Goal: Information Seeking & Learning: Compare options

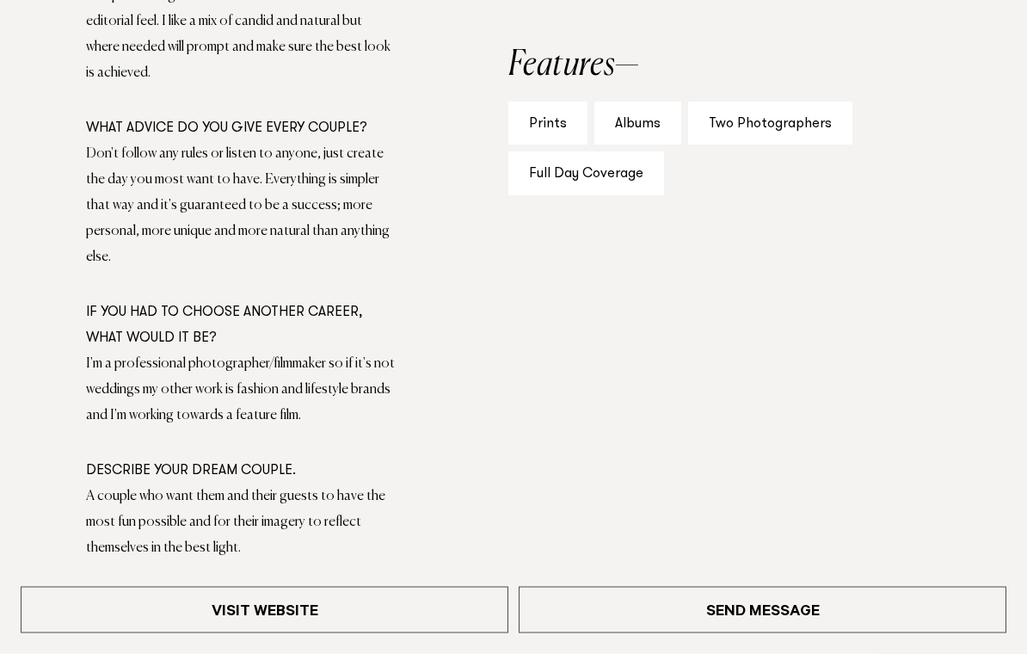
scroll to position [1195, 0]
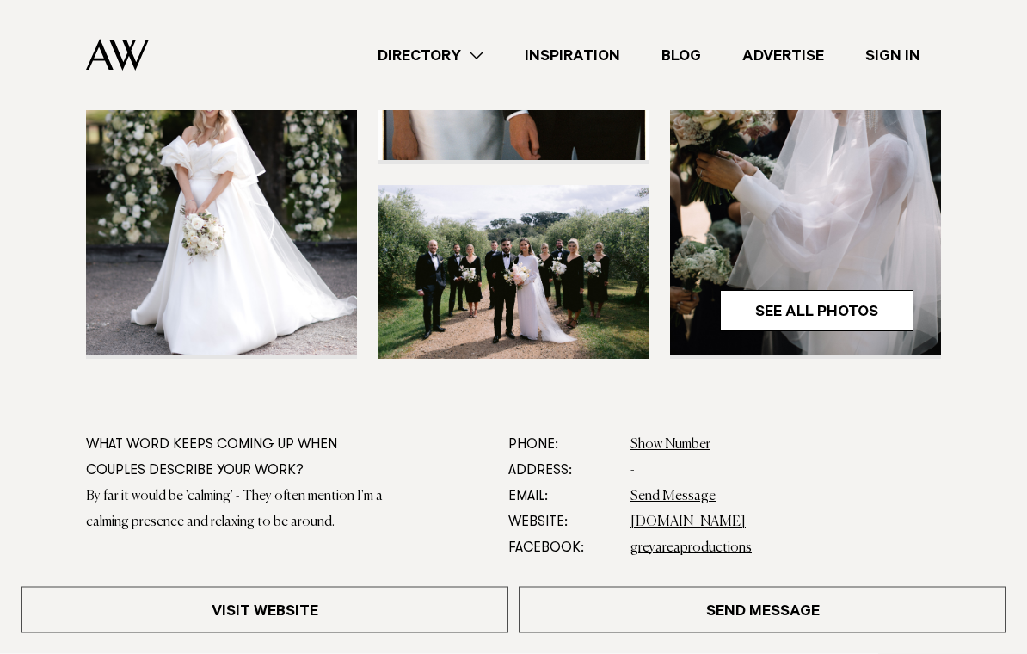
click at [772, 319] on link "See All Photos" at bounding box center [816, 311] width 193 height 41
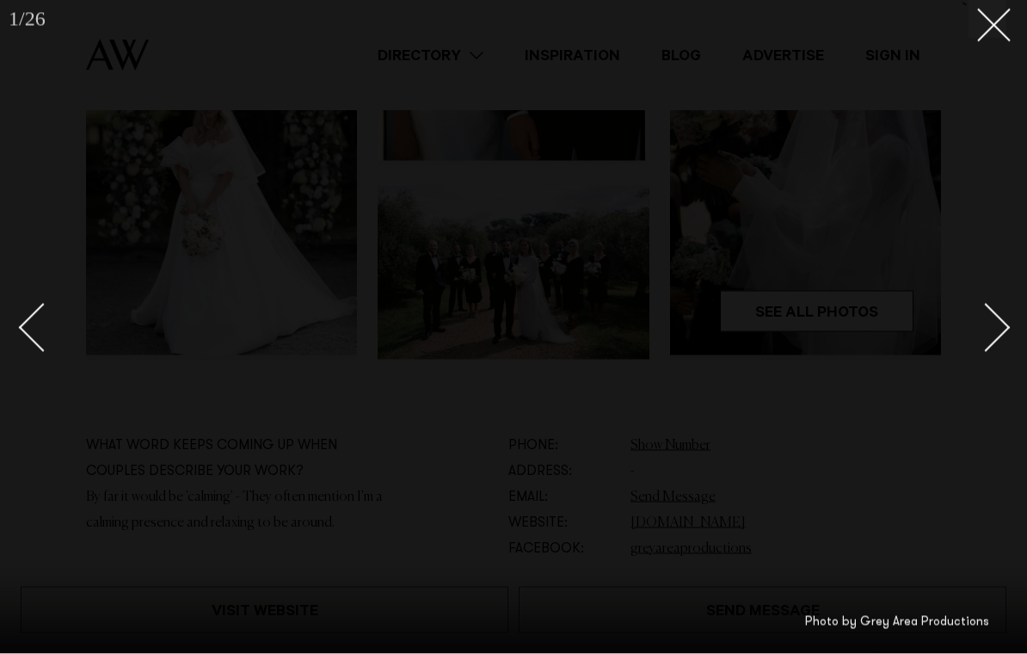
scroll to position [576, 0]
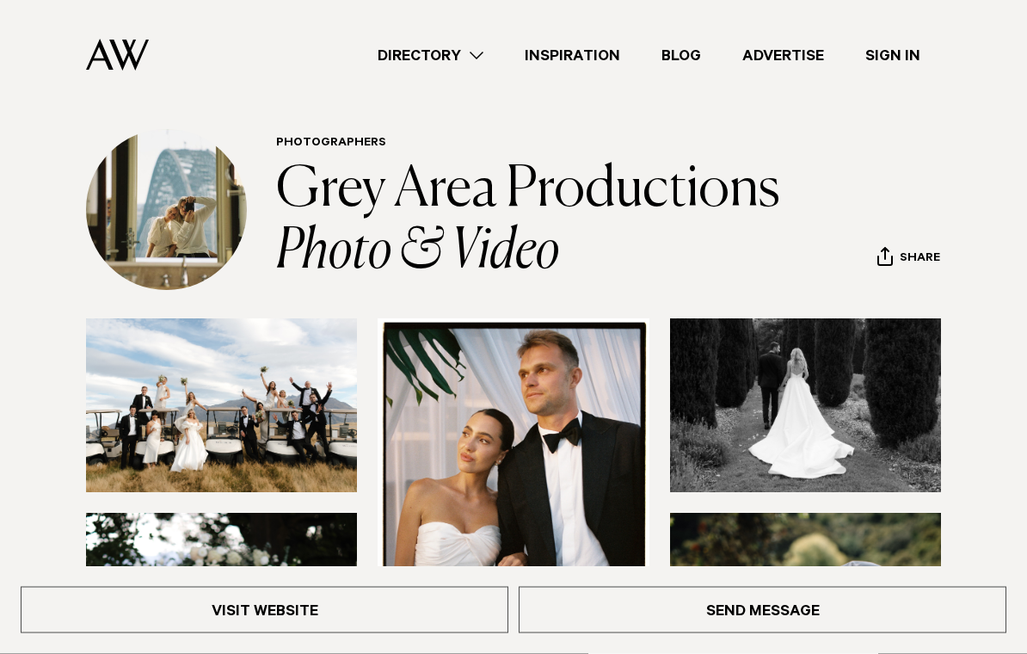
scroll to position [44, 0]
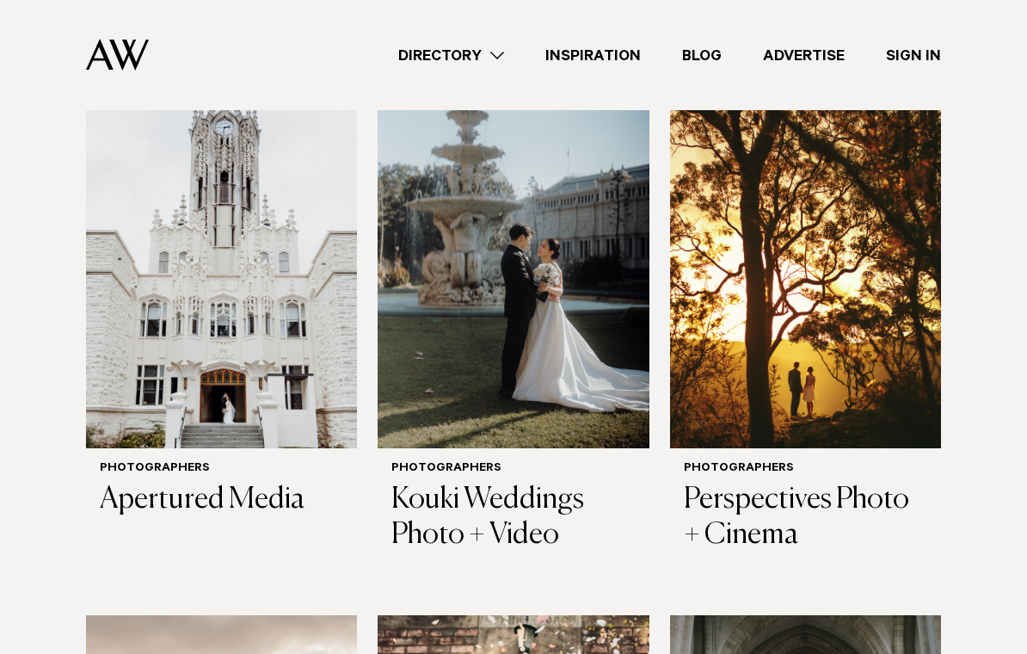
scroll to position [1150, 0]
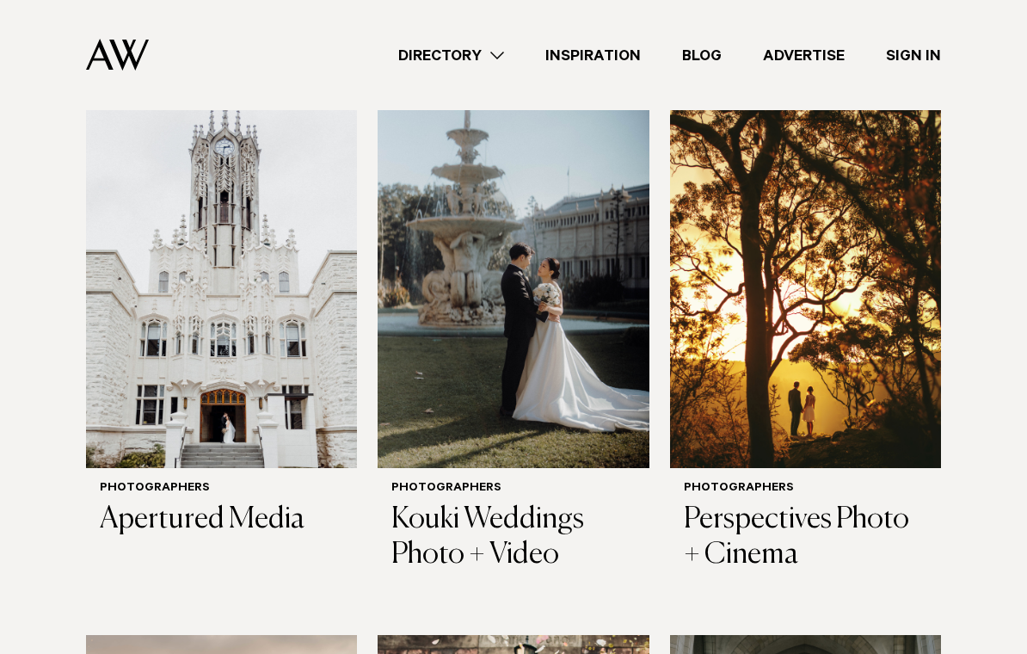
click at [459, 384] on img at bounding box center [513, 286] width 271 height 364
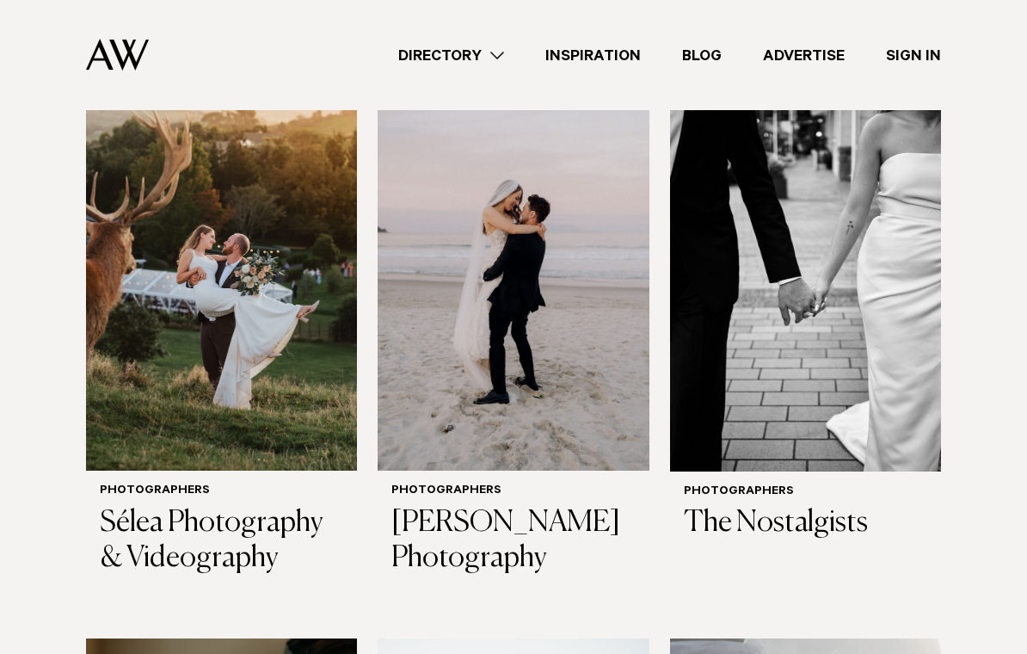
scroll to position [2227, 0]
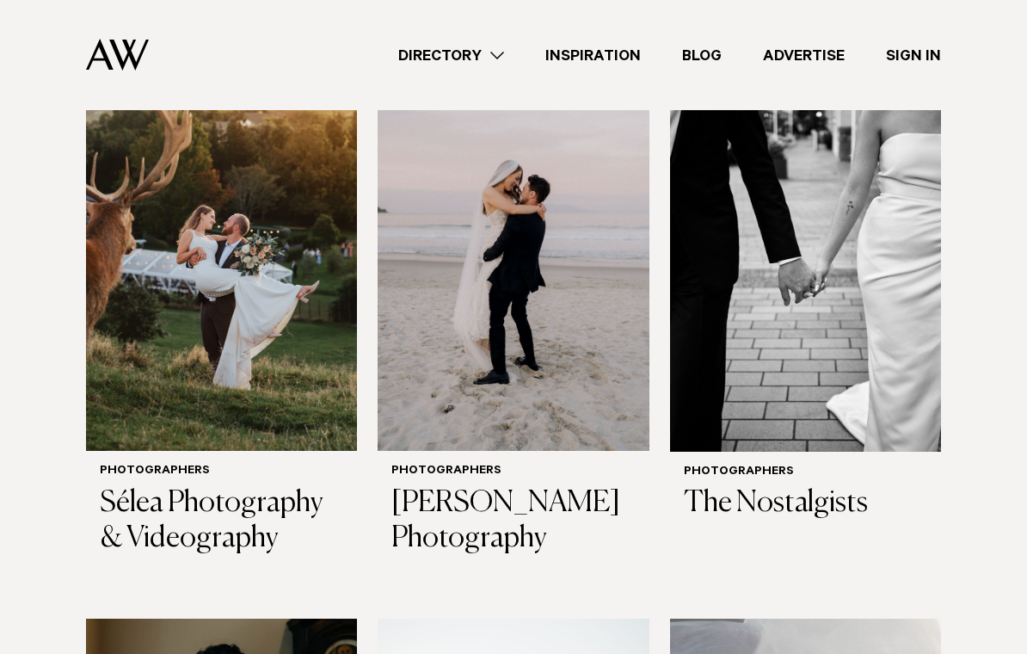
click at [175, 314] on img at bounding box center [221, 270] width 271 height 364
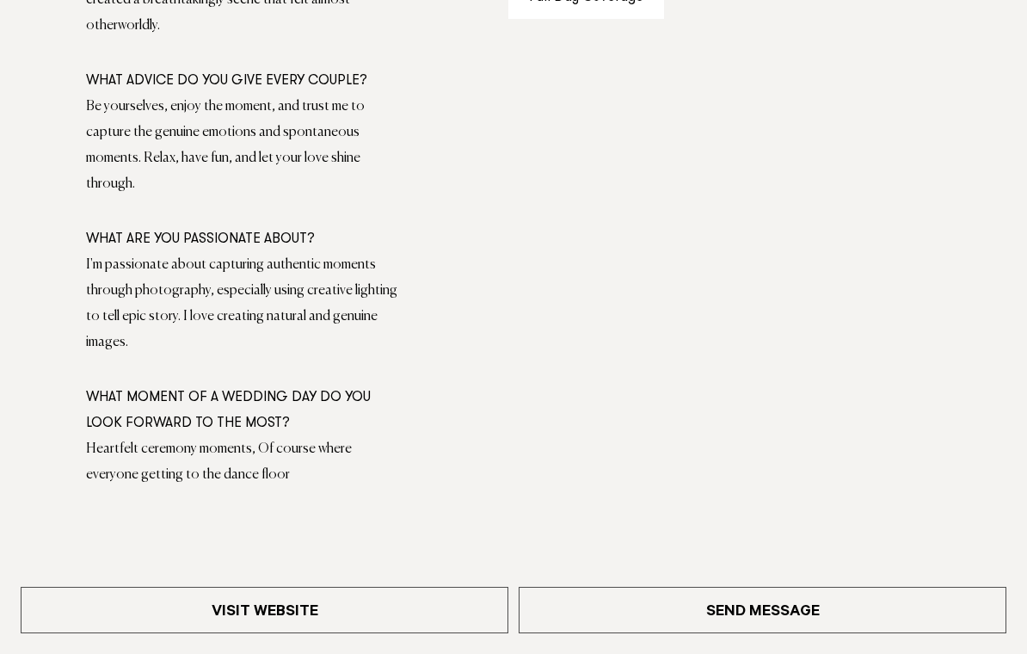
scroll to position [1391, 0]
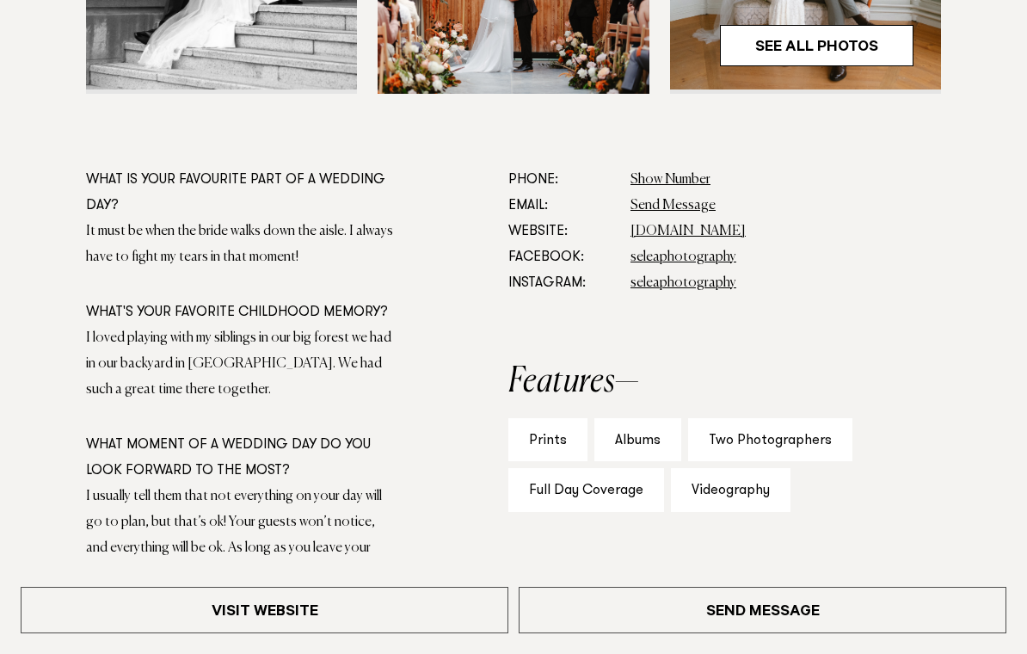
scroll to position [843, 0]
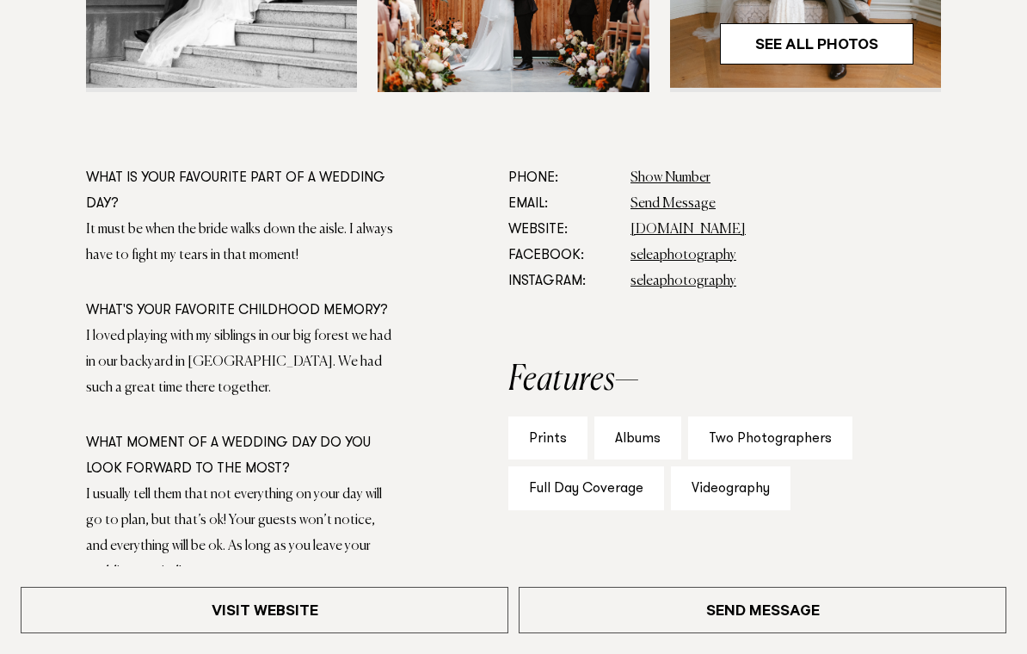
click at [665, 224] on link "www.seleaphotography.com" at bounding box center [687, 230] width 115 height 14
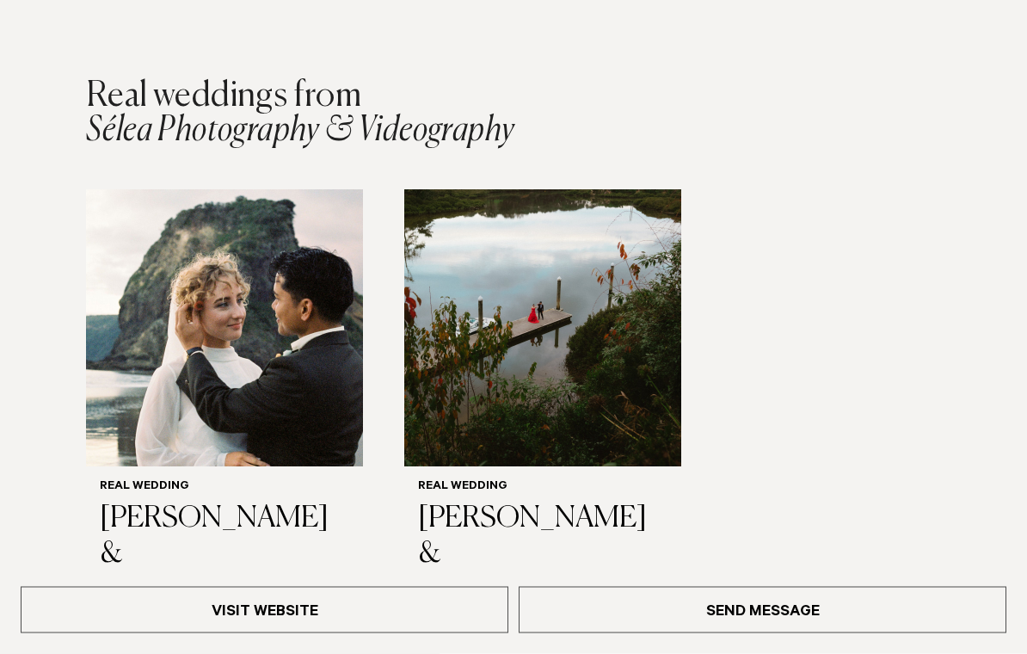
scroll to position [2451, 0]
click at [122, 348] on img "1 / 2" at bounding box center [224, 327] width 277 height 277
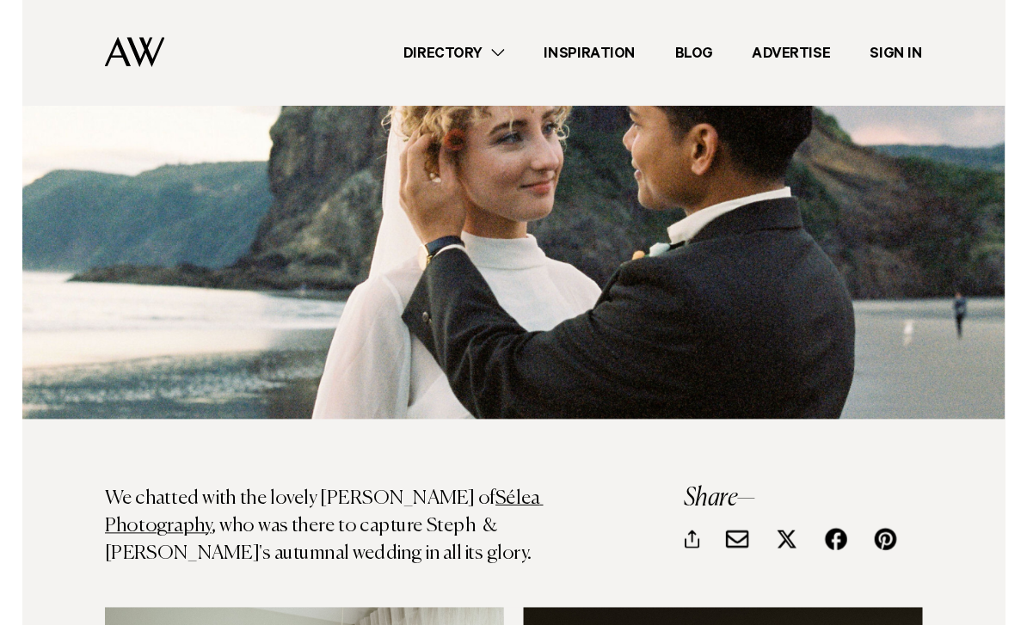
scroll to position [442, 0]
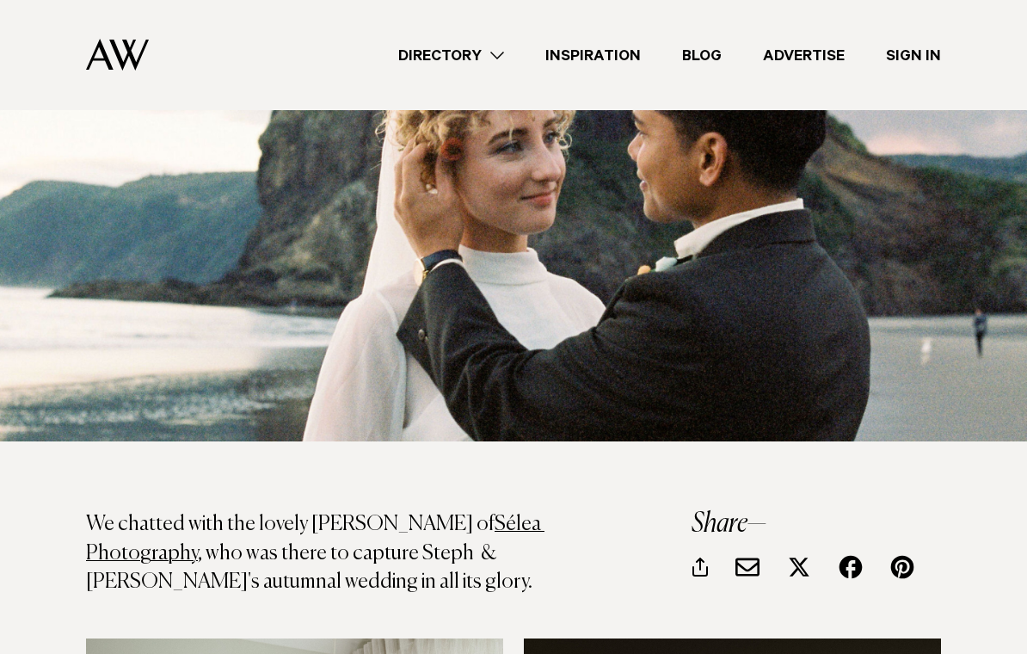
click at [433, 513] on link "Sélea Photography" at bounding box center [315, 538] width 458 height 50
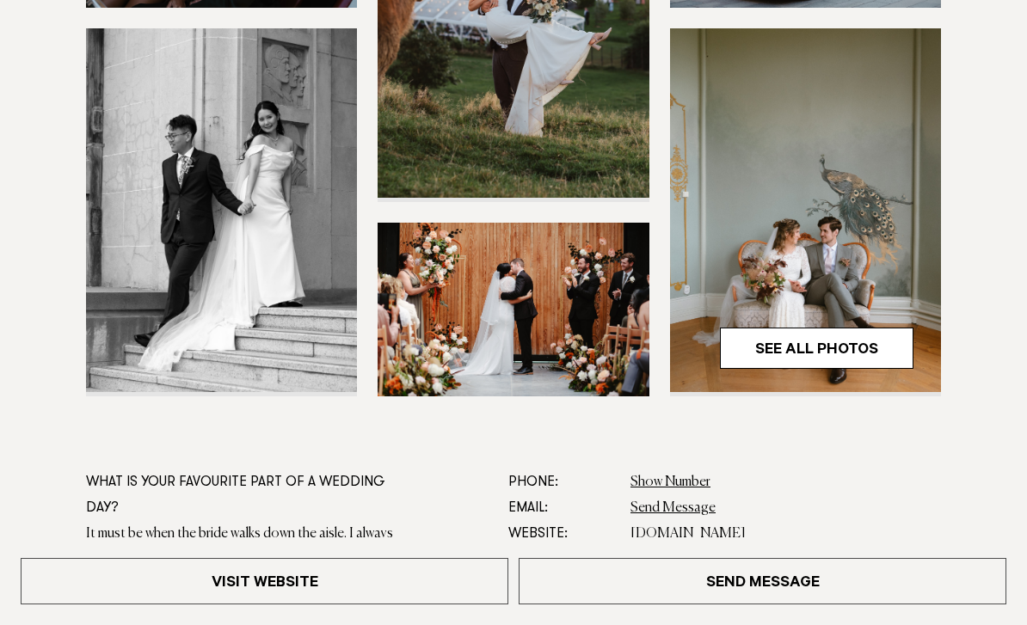
scroll to position [561, 0]
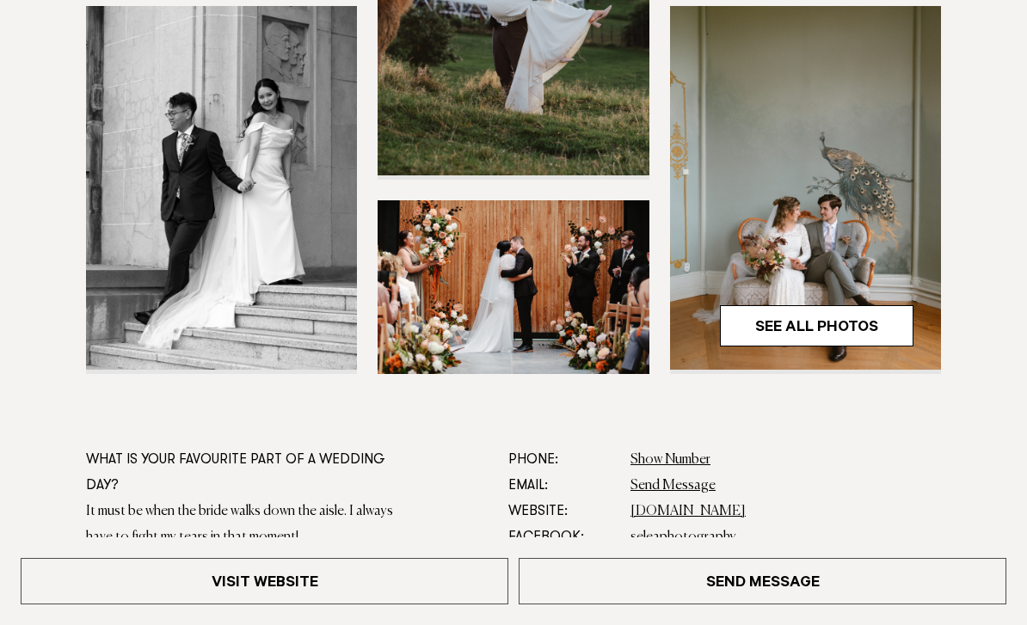
click at [306, 605] on link "Visit Website" at bounding box center [265, 581] width 488 height 46
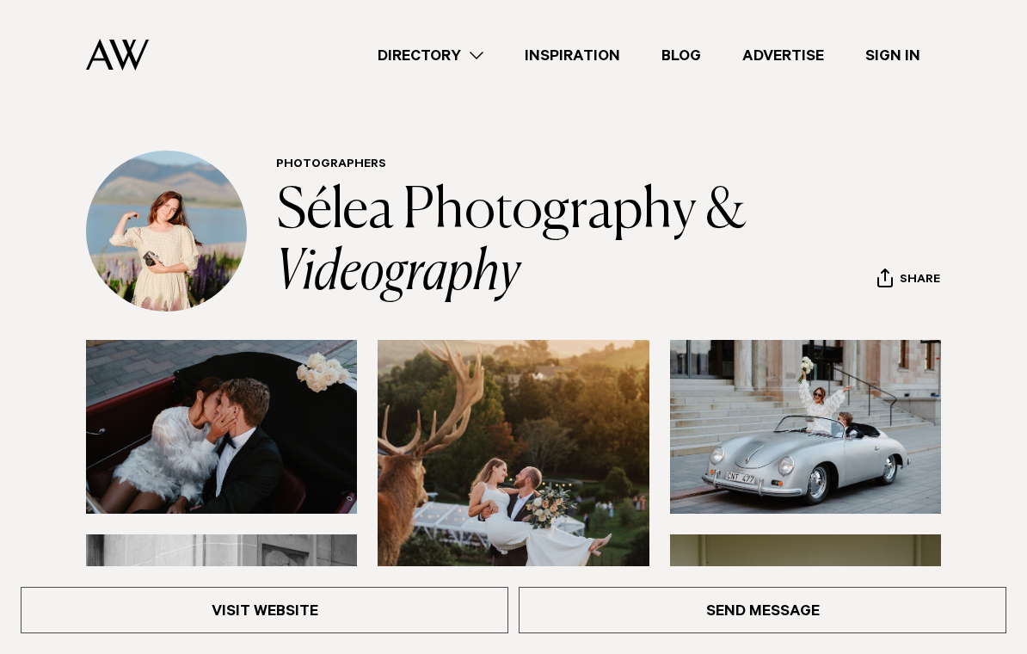
scroll to position [0, 0]
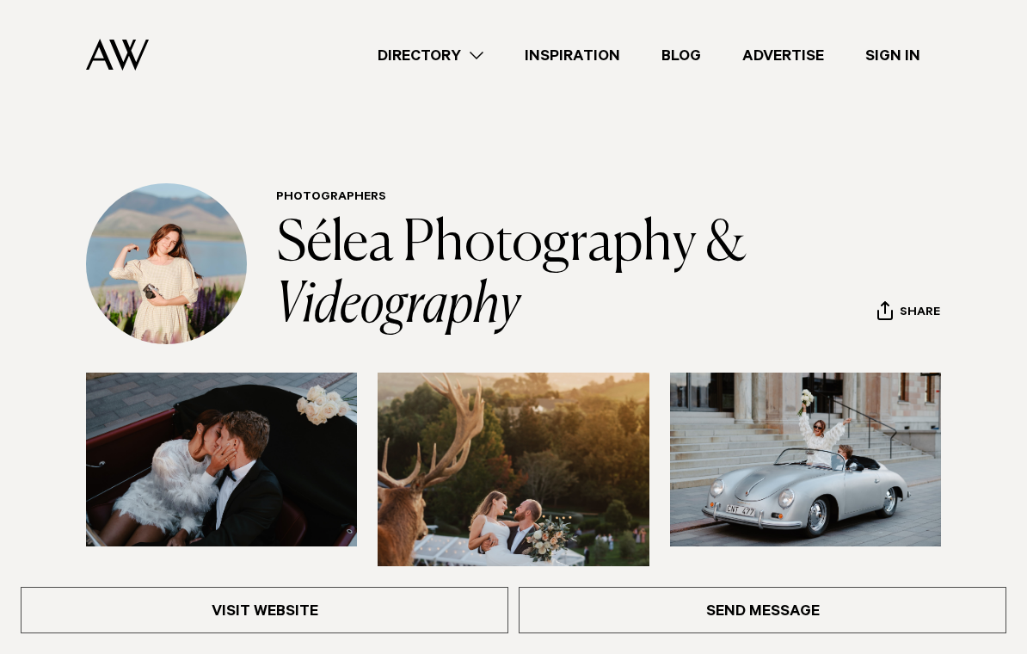
click at [485, 38] on div "Directory Hair & Makeup Flowers Venues Cakes & Sweets" at bounding box center [552, 55] width 778 height 110
click at [474, 61] on link "Directory" at bounding box center [430, 55] width 147 height 23
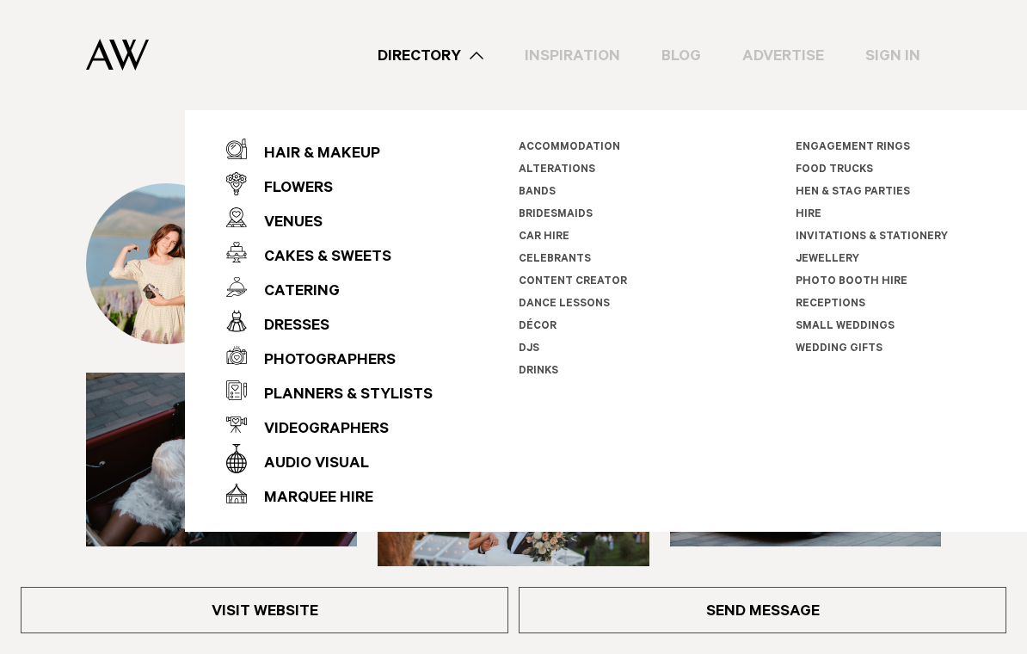
click at [366, 431] on div "Videographers" at bounding box center [318, 430] width 142 height 34
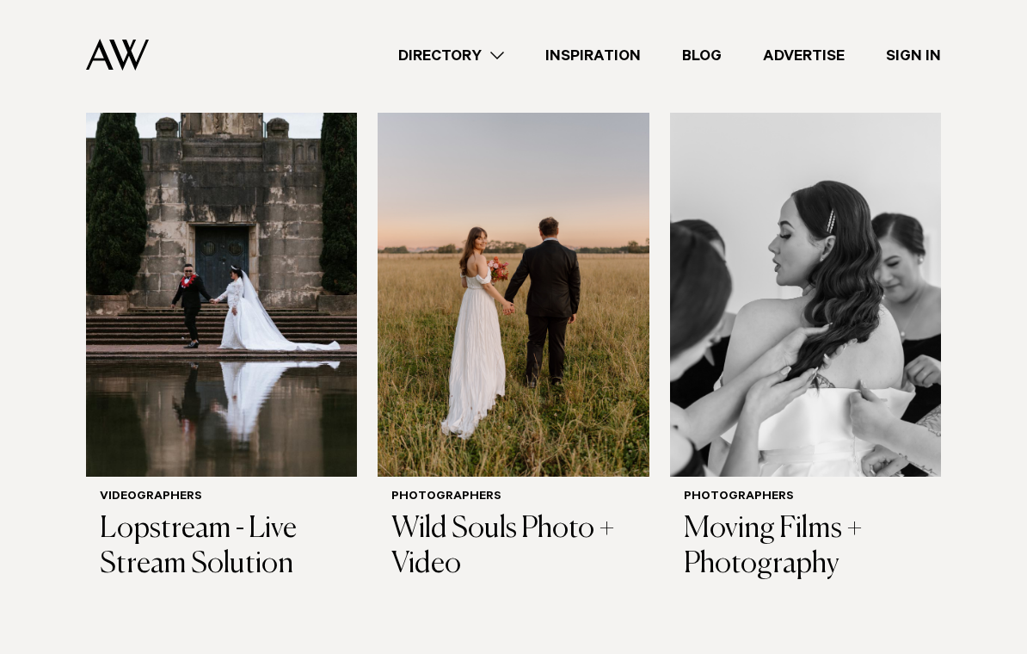
scroll to position [2798, 0]
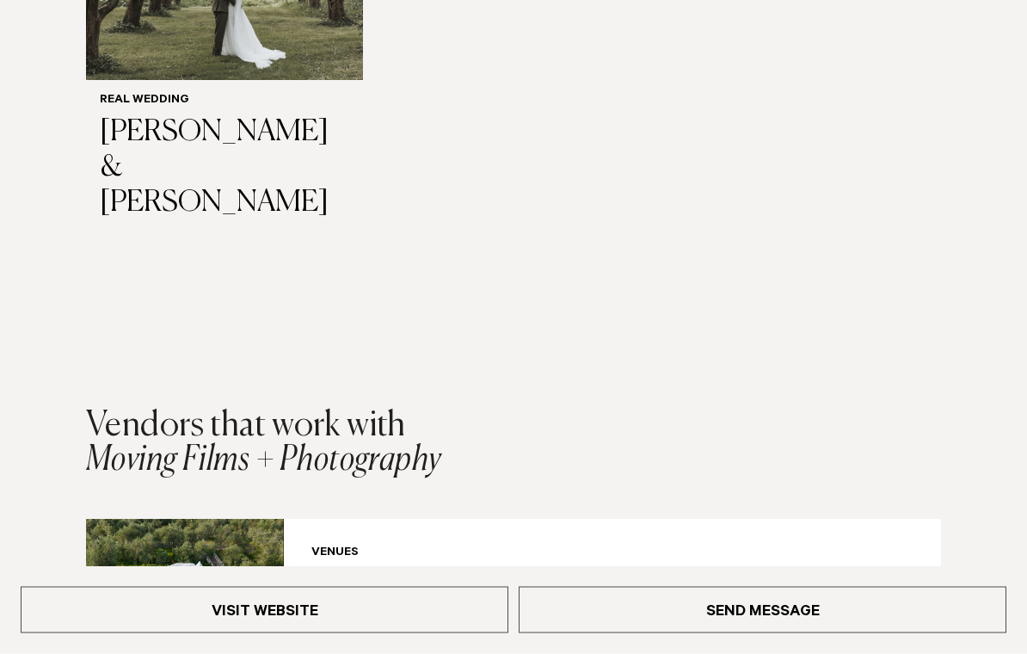
scroll to position [3044, 0]
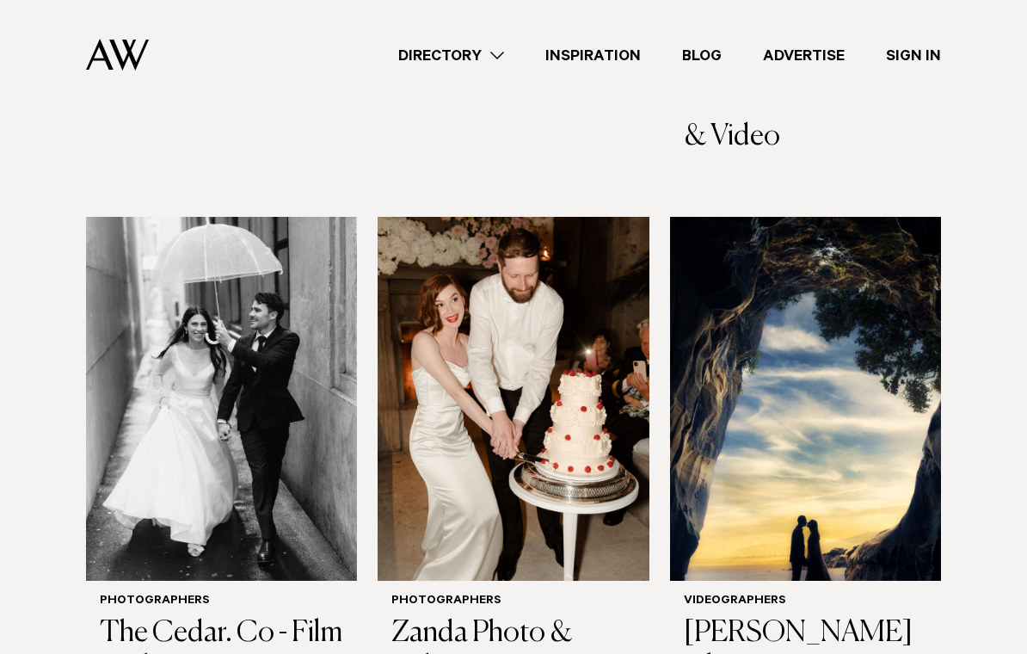
scroll to position [2160, 0]
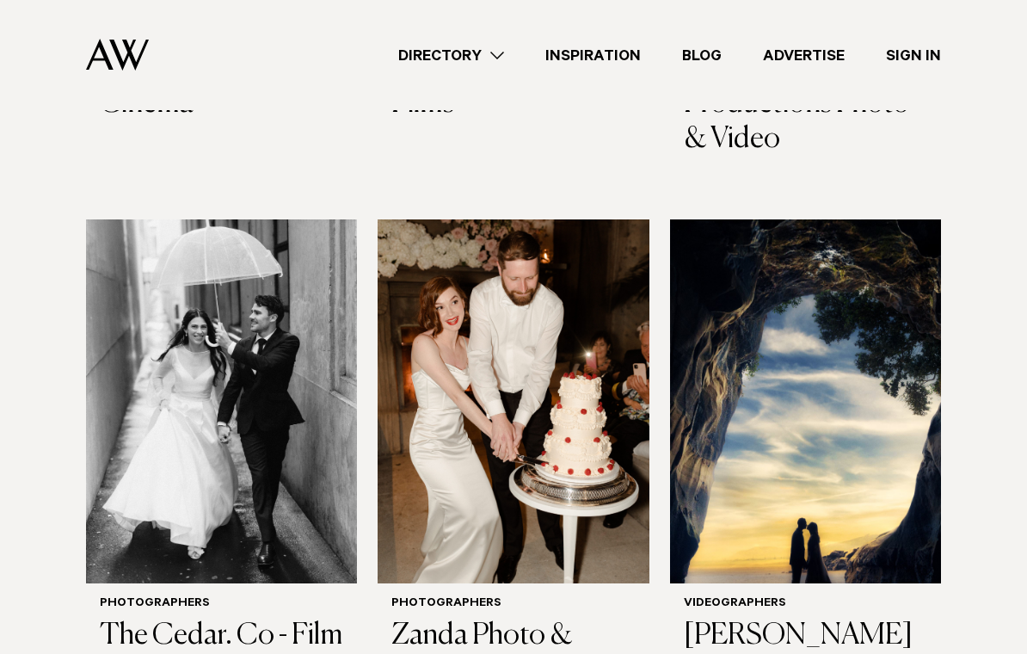
click at [120, 438] on img at bounding box center [221, 401] width 271 height 364
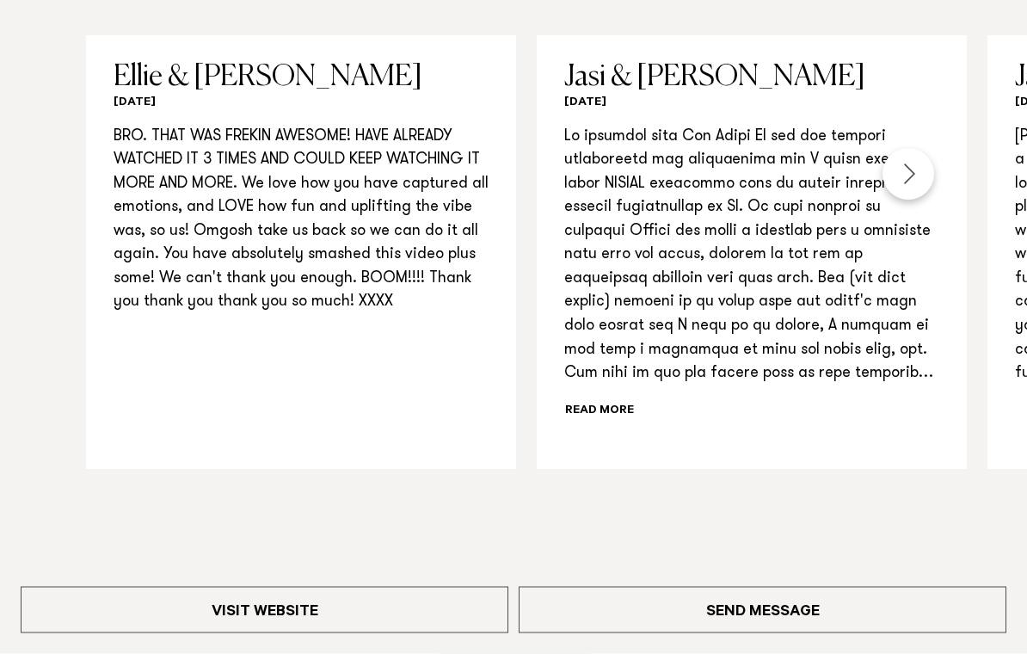
scroll to position [2064, 0]
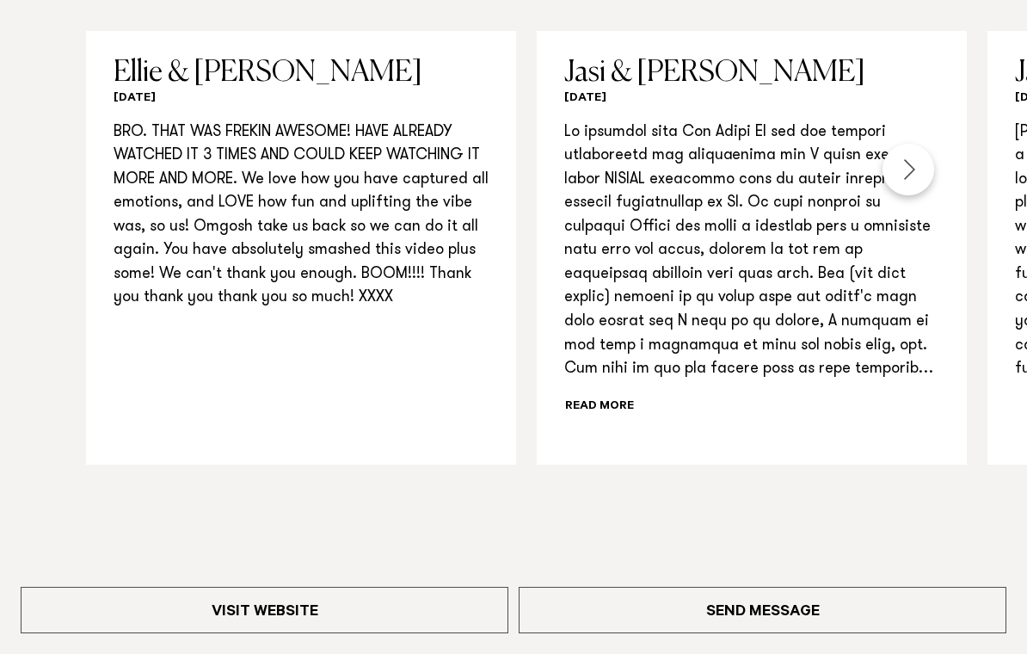
click at [900, 180] on div "Next slide" at bounding box center [908, 170] width 52 height 52
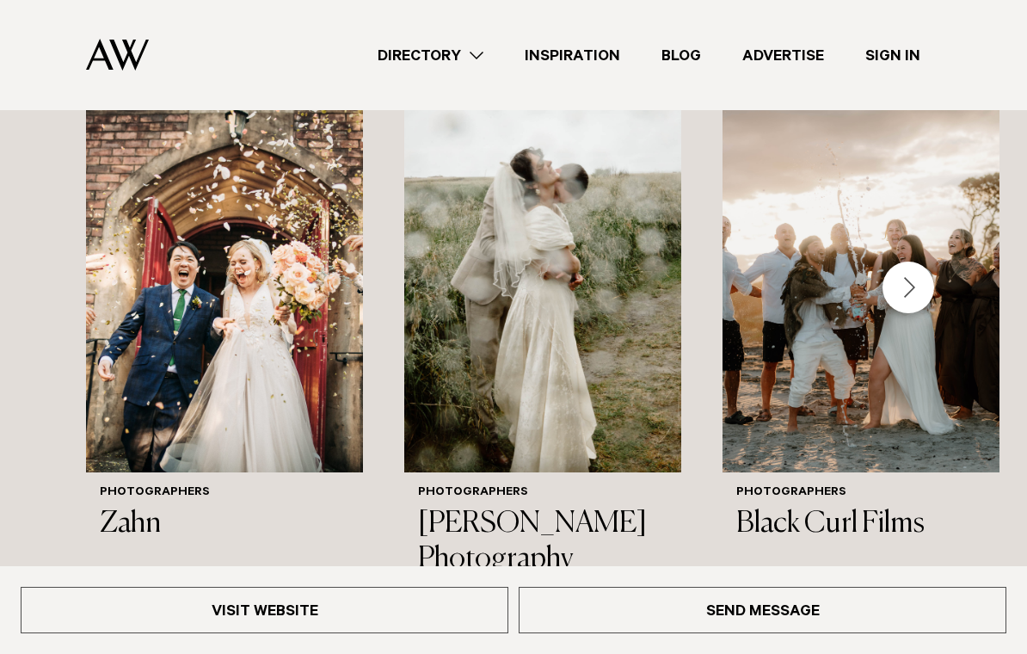
scroll to position [2720, 0]
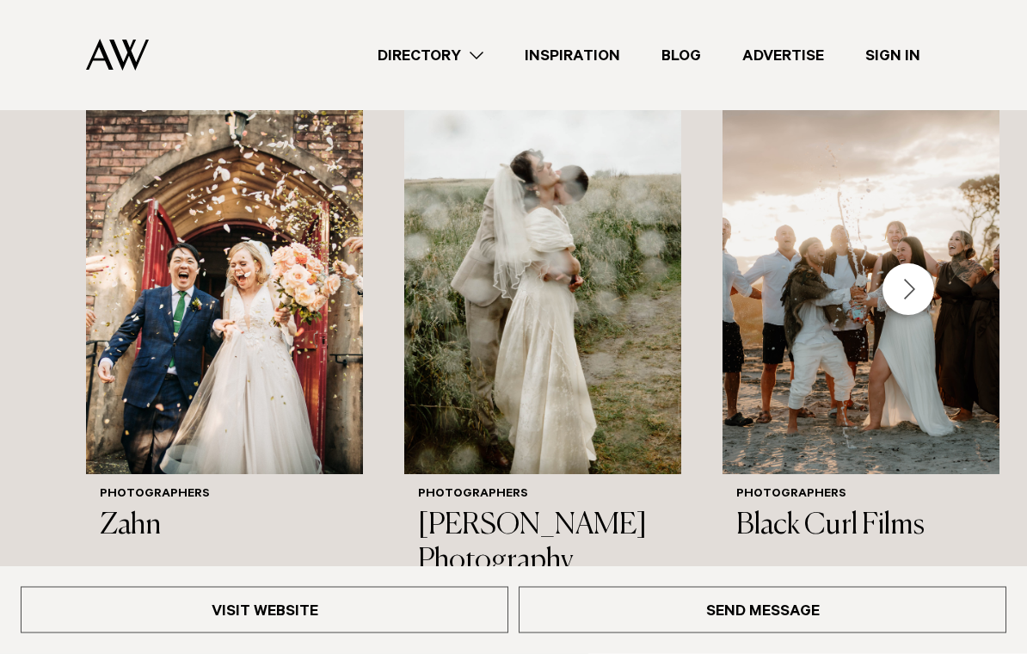
click at [906, 286] on div "Next slide" at bounding box center [908, 290] width 52 height 52
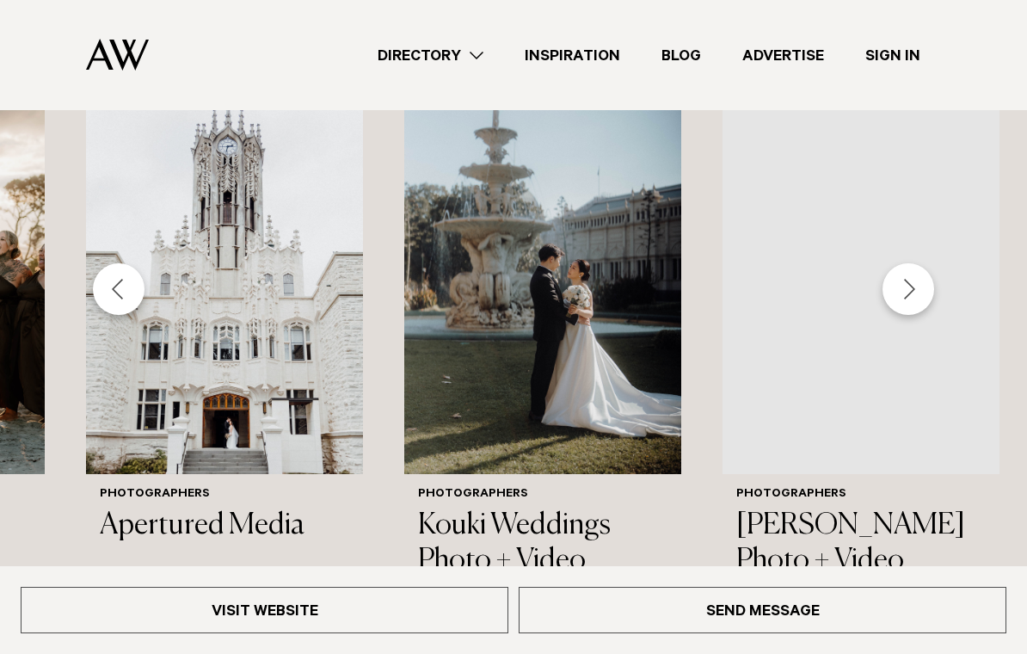
click at [906, 286] on div "Next slide" at bounding box center [908, 289] width 52 height 52
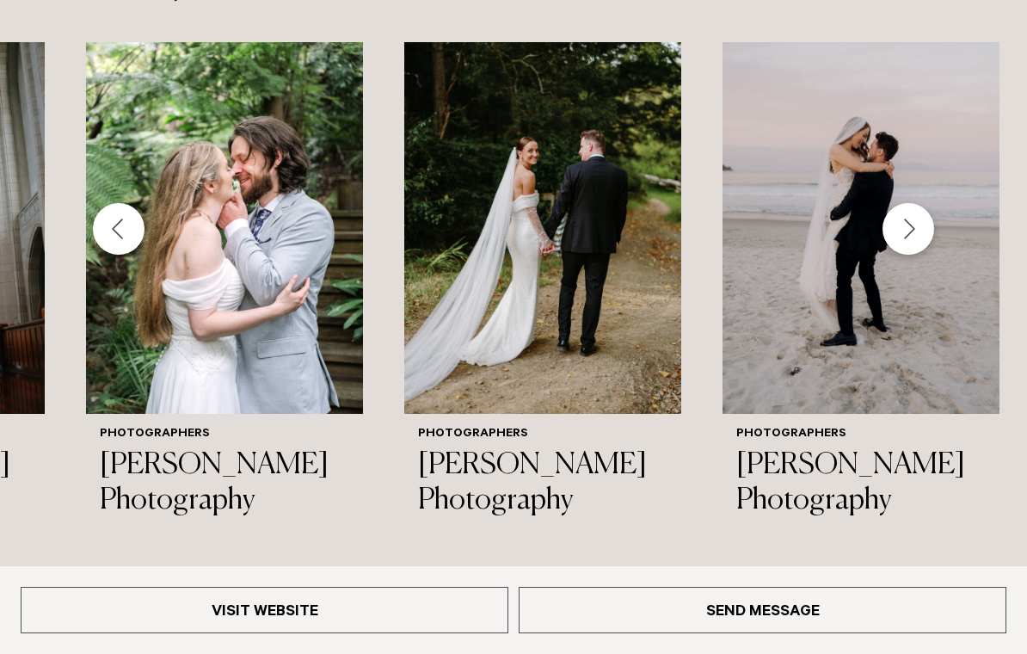
scroll to position [2780, 0]
click at [846, 351] on img "9 / 26" at bounding box center [860, 229] width 277 height 372
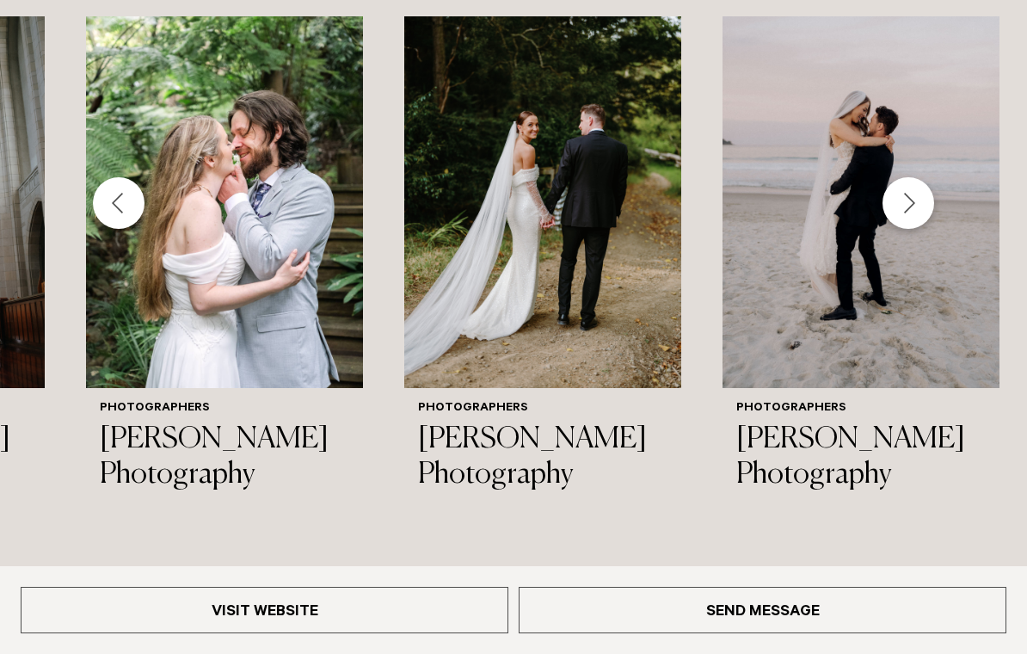
click at [902, 198] on div "Next slide" at bounding box center [908, 203] width 52 height 52
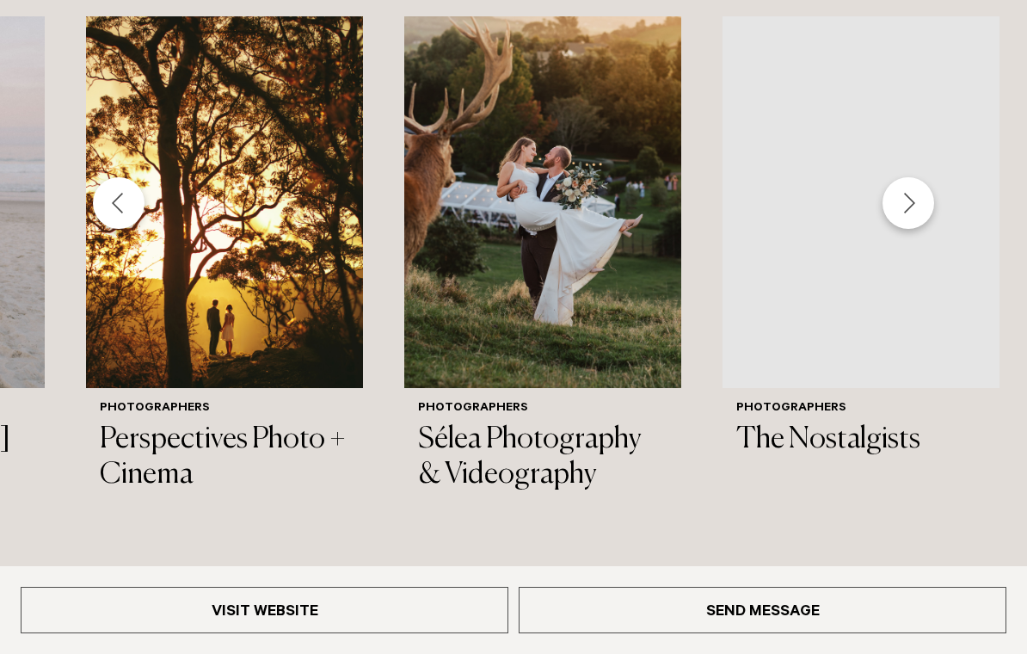
click at [918, 192] on div "Next slide" at bounding box center [908, 203] width 52 height 52
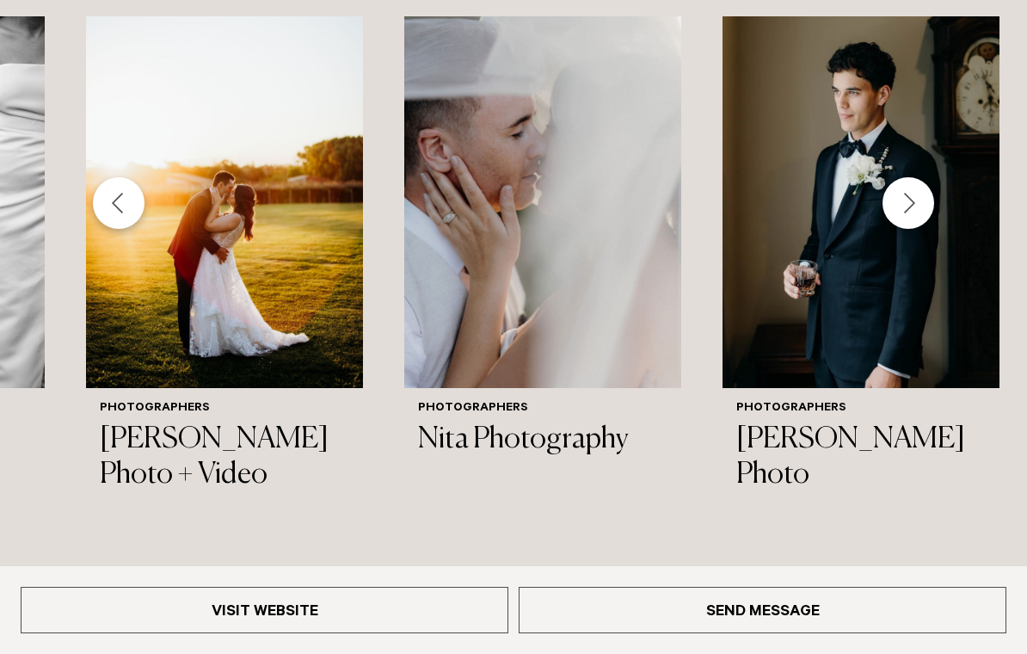
click at [912, 193] on div "Next slide" at bounding box center [908, 203] width 52 height 52
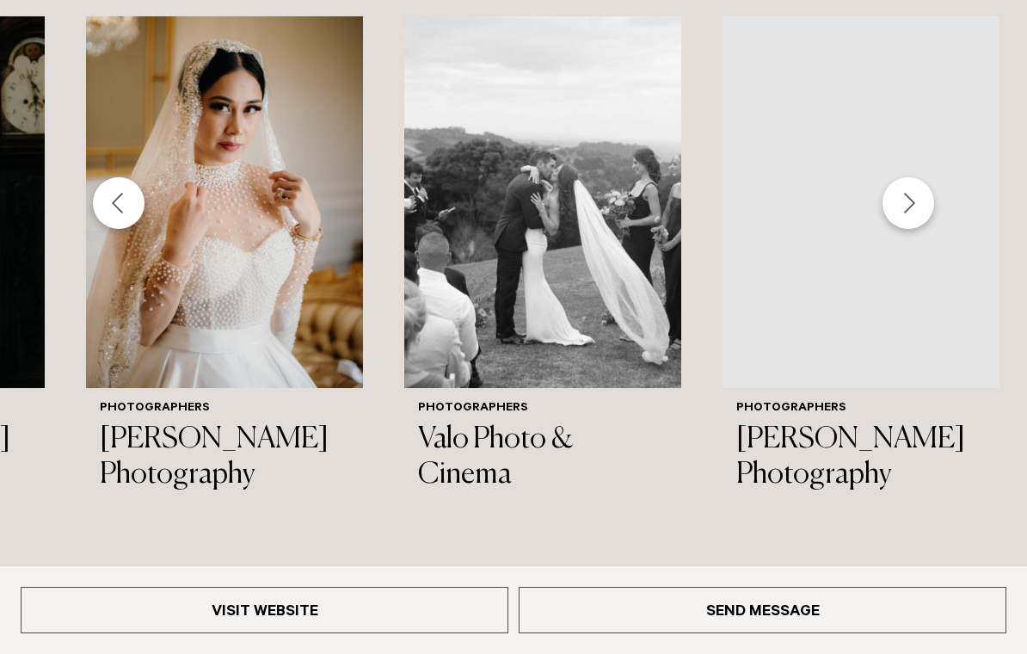
click at [636, 354] on img "17 / 26" at bounding box center [542, 202] width 277 height 372
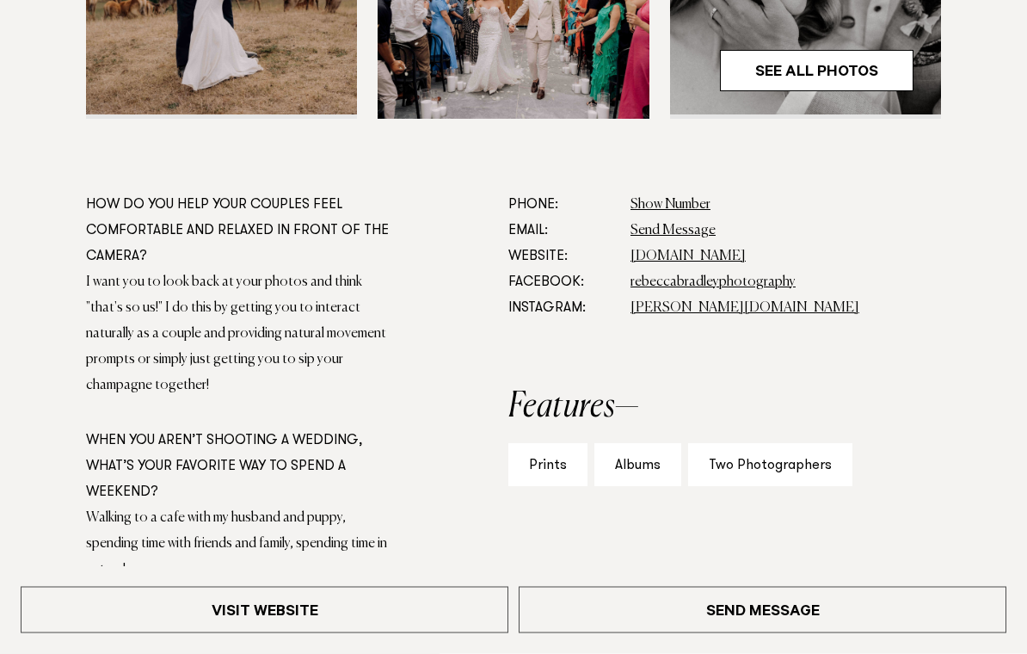
scroll to position [816, 0]
click at [746, 253] on link "rebeccabradleyphotography.co.nz" at bounding box center [687, 256] width 115 height 14
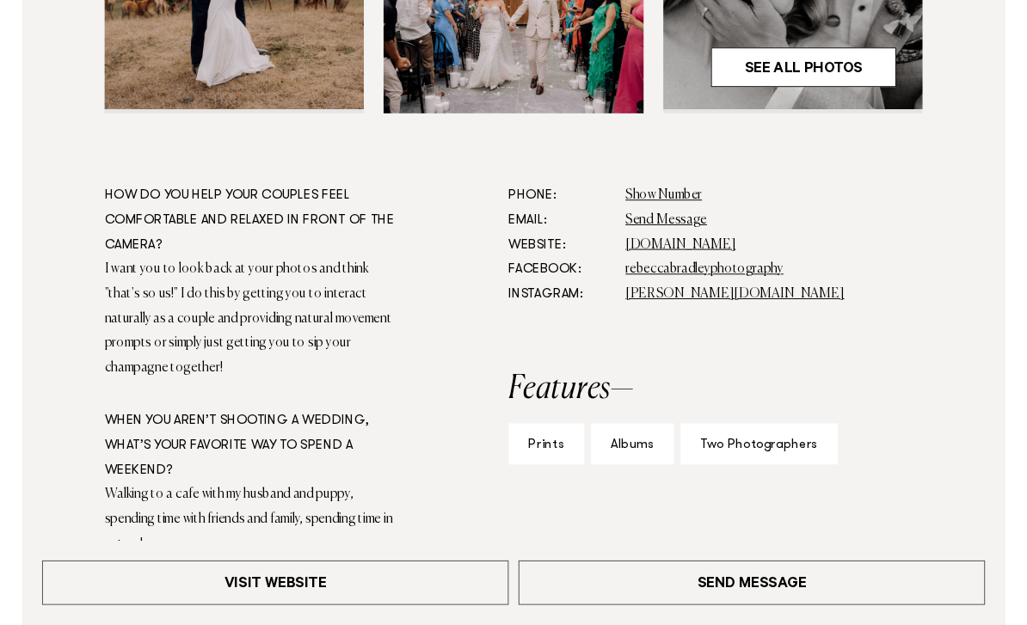
scroll to position [789, 0]
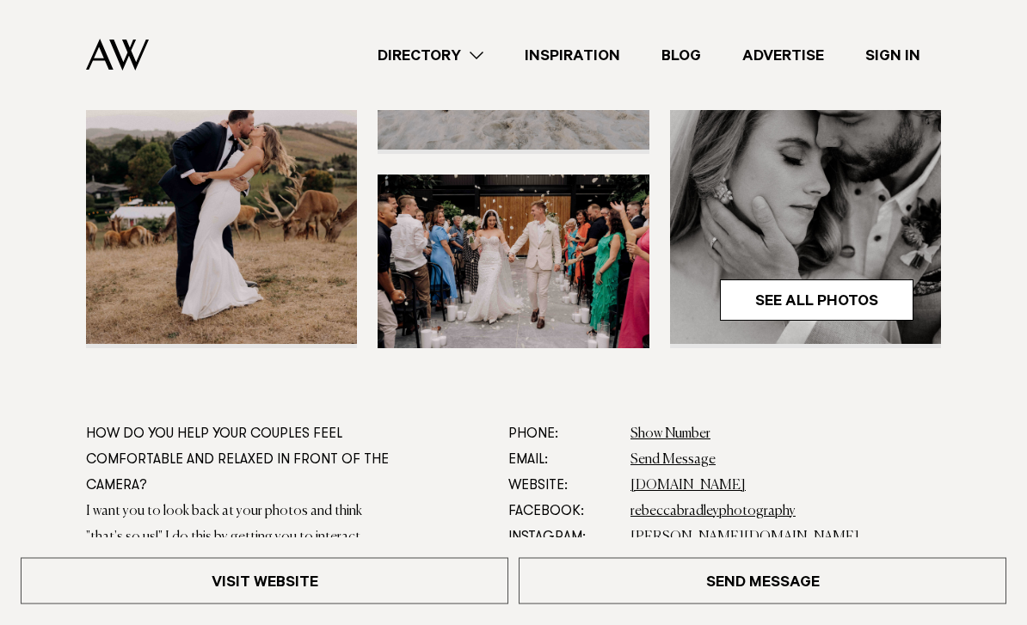
click at [884, 310] on link "See All Photos" at bounding box center [816, 300] width 193 height 41
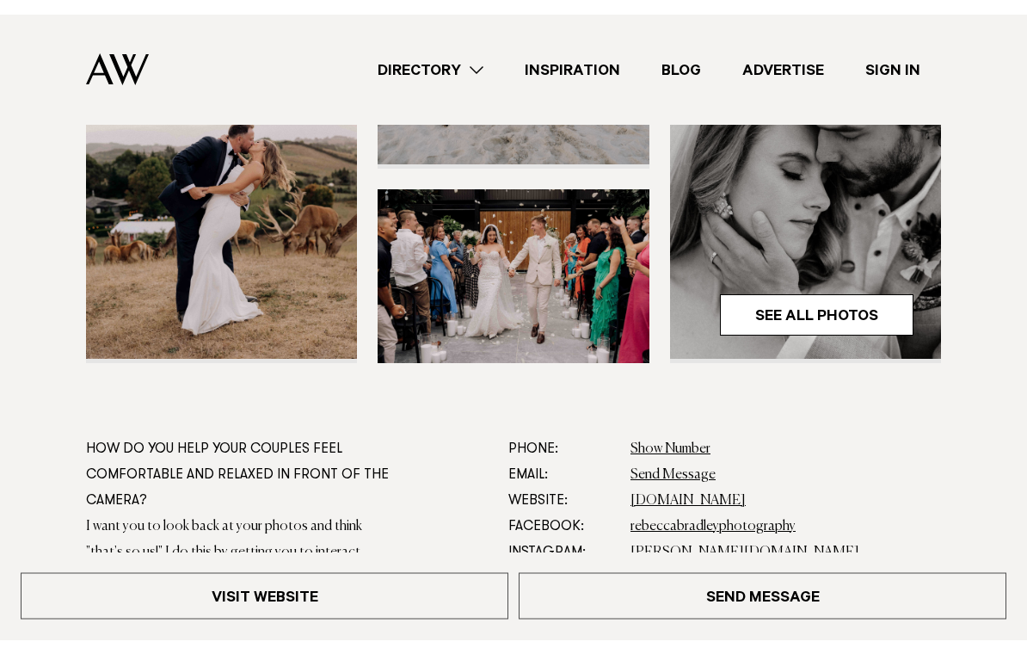
scroll to position [587, 0]
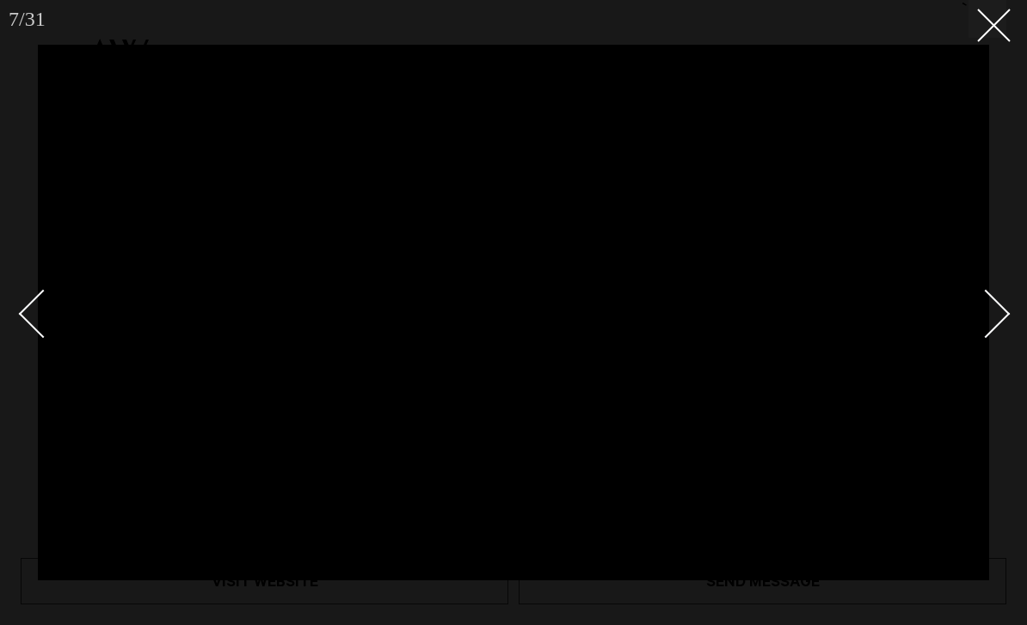
click at [995, 25] on line at bounding box center [994, 25] width 32 height 32
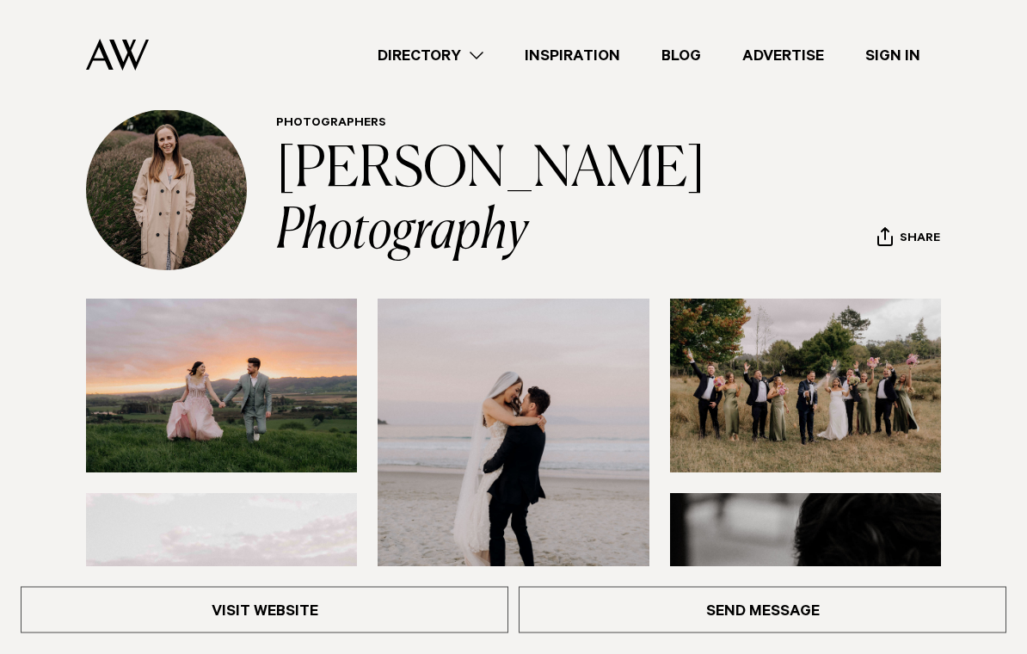
scroll to position [53, 0]
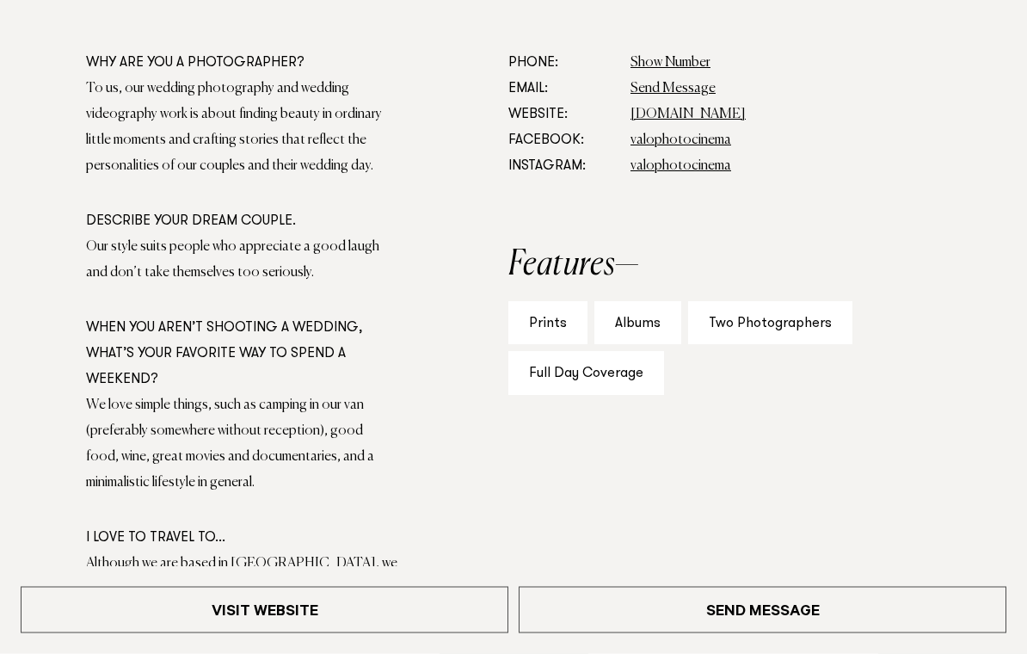
scroll to position [959, 0]
click at [696, 109] on link "[DOMAIN_NAME]" at bounding box center [687, 114] width 115 height 14
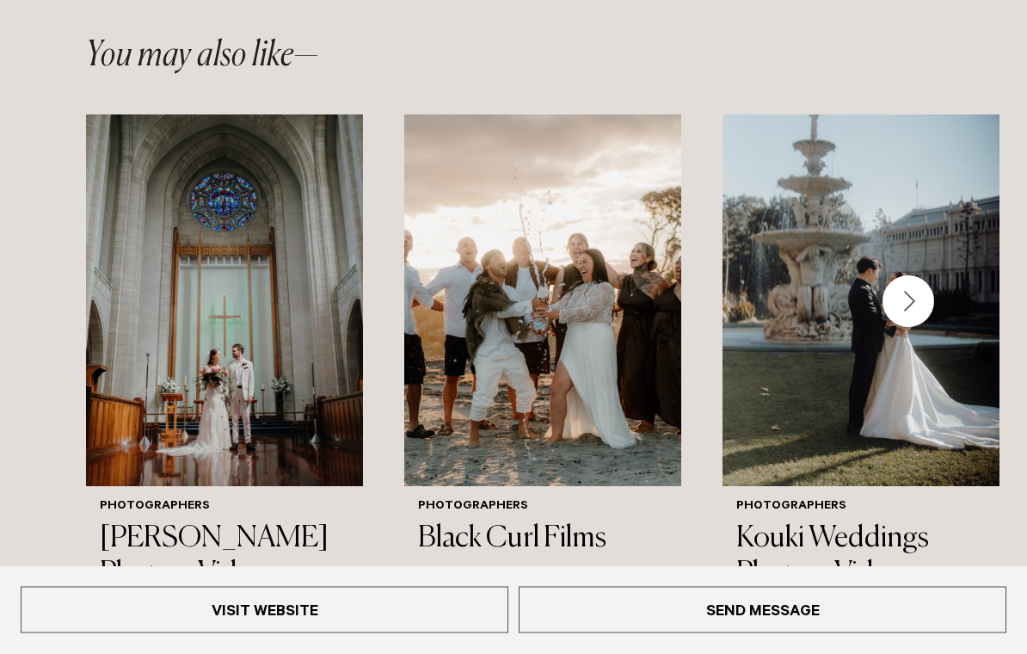
scroll to position [2617, 0]
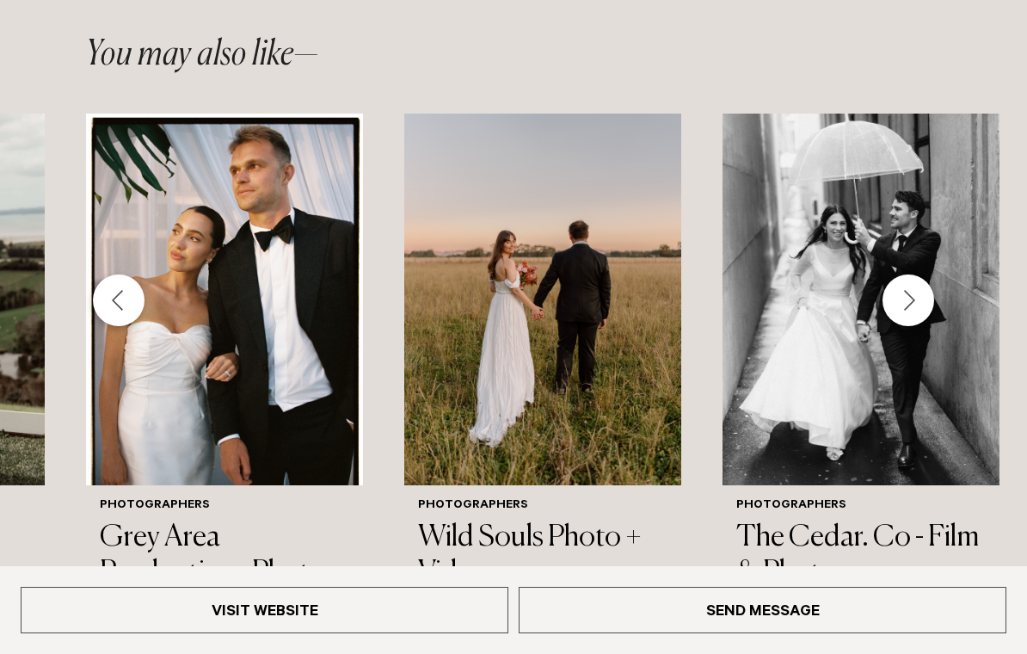
click at [801, 336] on img "24 / 26" at bounding box center [860, 300] width 277 height 372
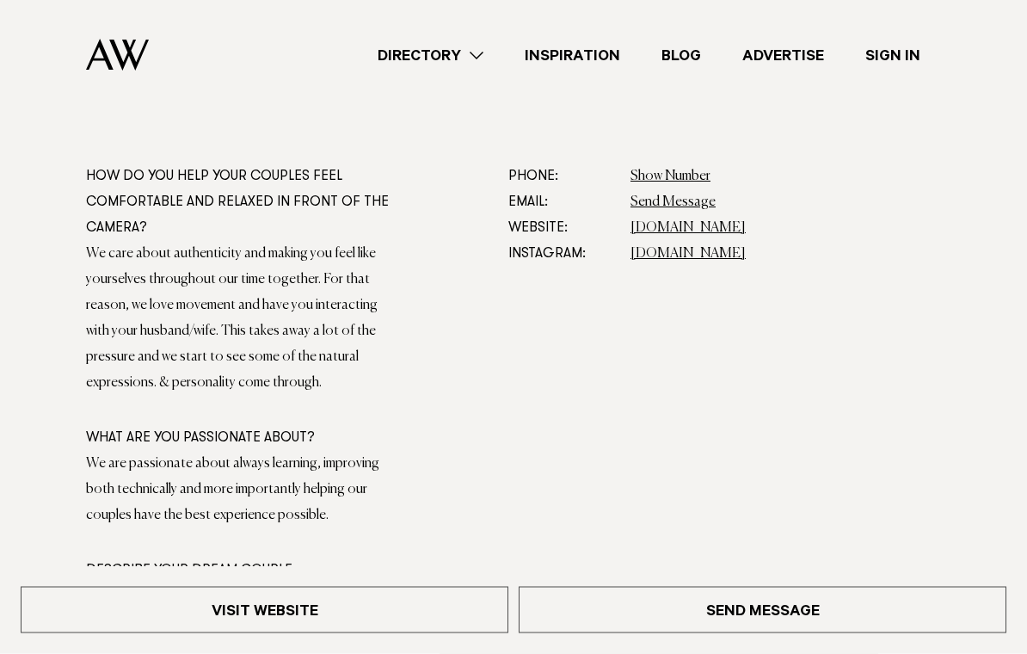
scroll to position [845, 0]
click at [660, 228] on link "[DOMAIN_NAME]" at bounding box center [687, 228] width 115 height 14
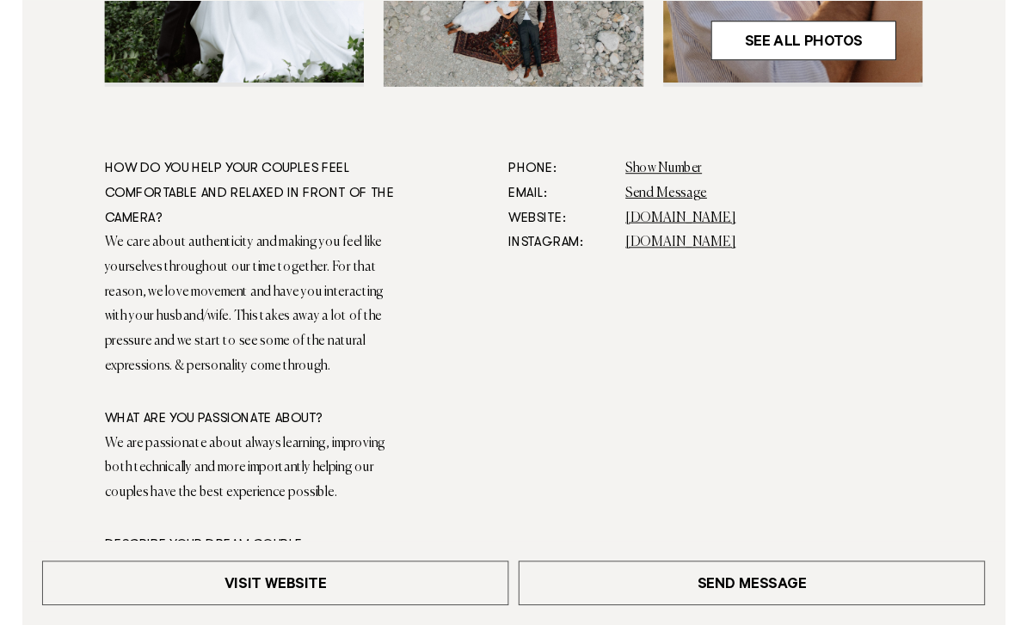
scroll to position [844, 0]
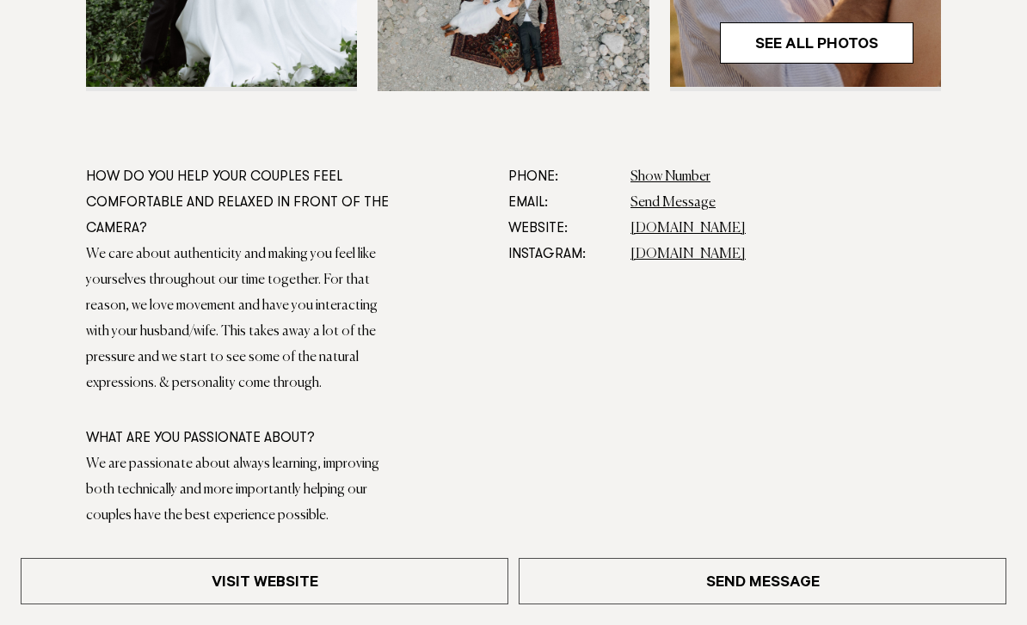
click at [613, 4] on img at bounding box center [513, 4] width 271 height 174
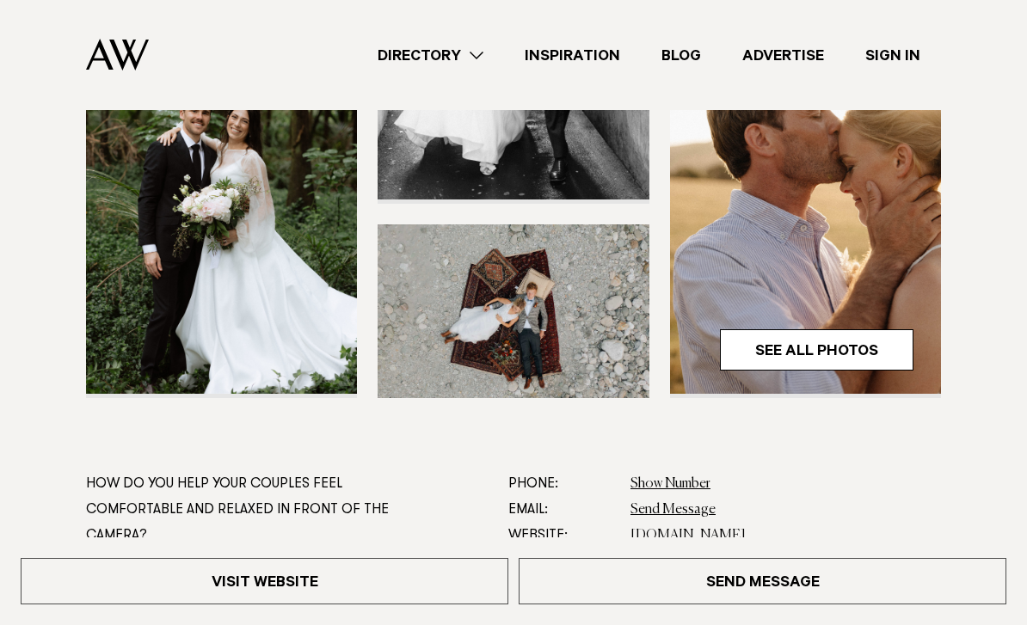
scroll to position [536, 0]
